Goal: Download file/media

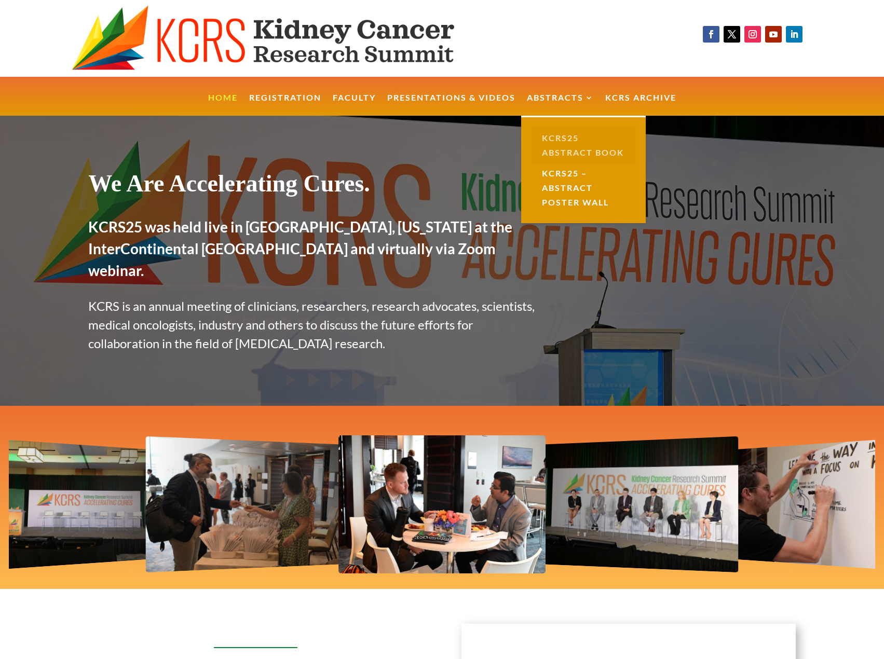
click at [559, 142] on link "KCRS25 Abstract Book" at bounding box center [584, 145] width 104 height 35
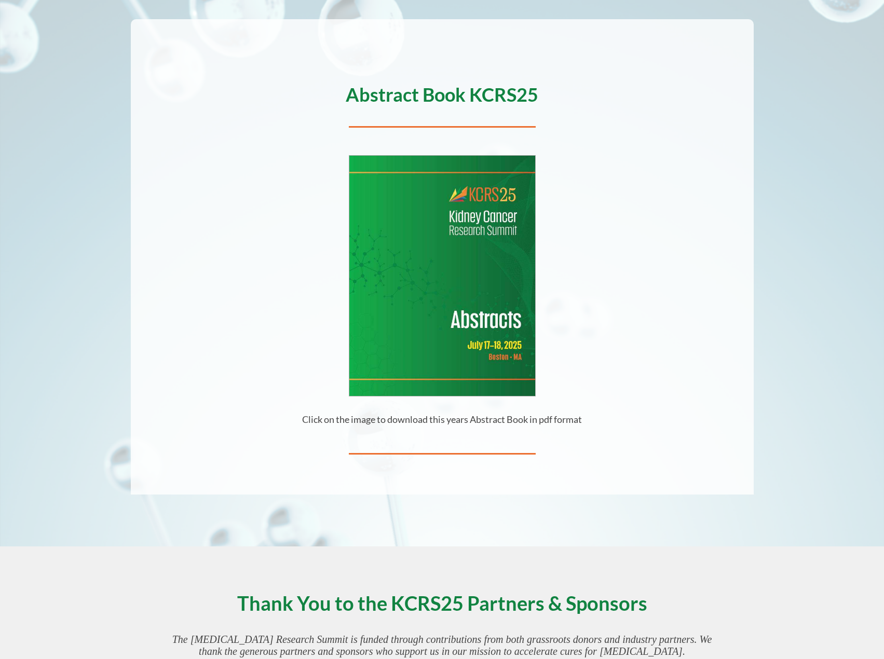
scroll to position [124, 0]
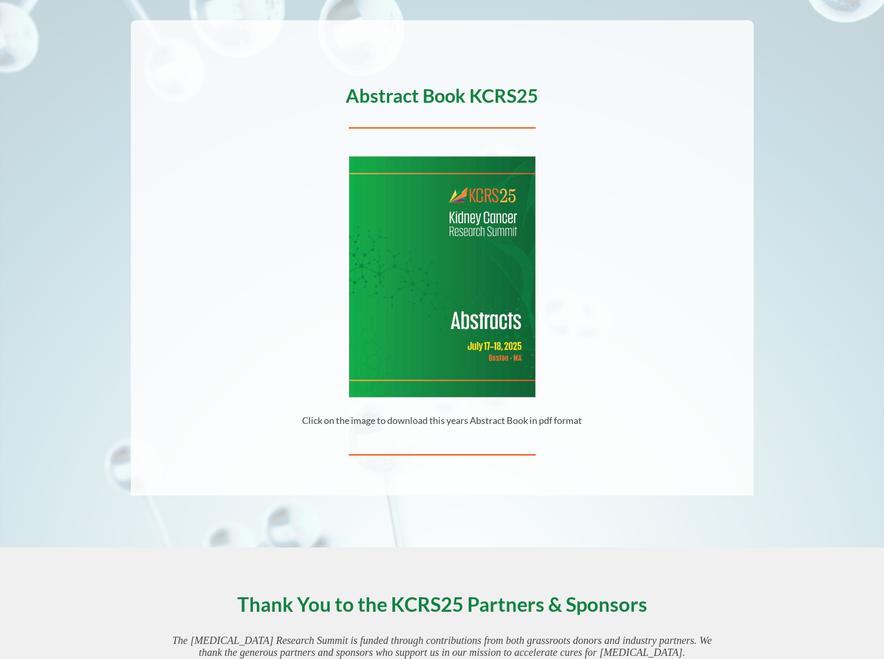
click at [463, 294] on img at bounding box center [442, 277] width 186 height 240
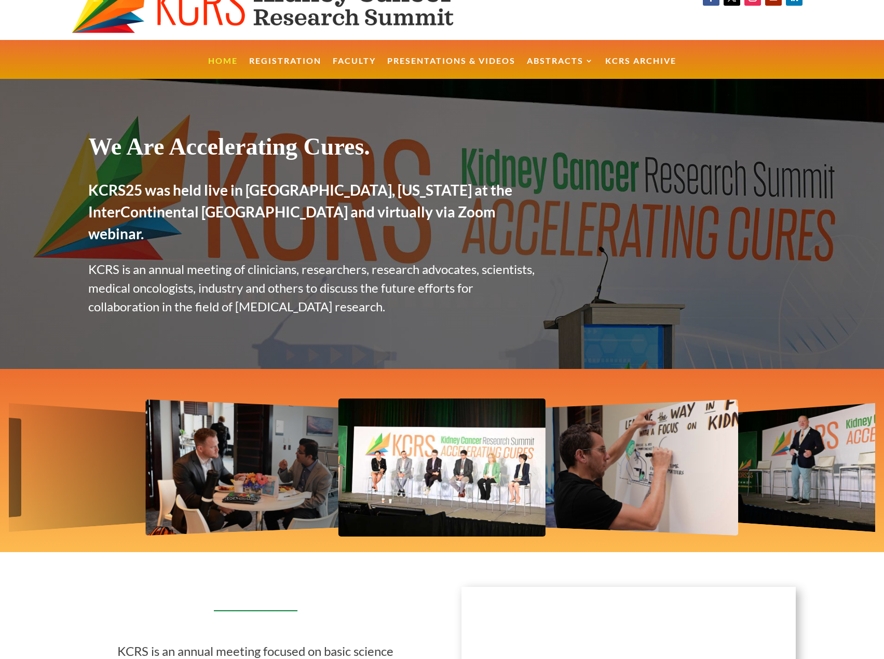
scroll to position [42, 0]
